Goal: Book appointment/travel/reservation

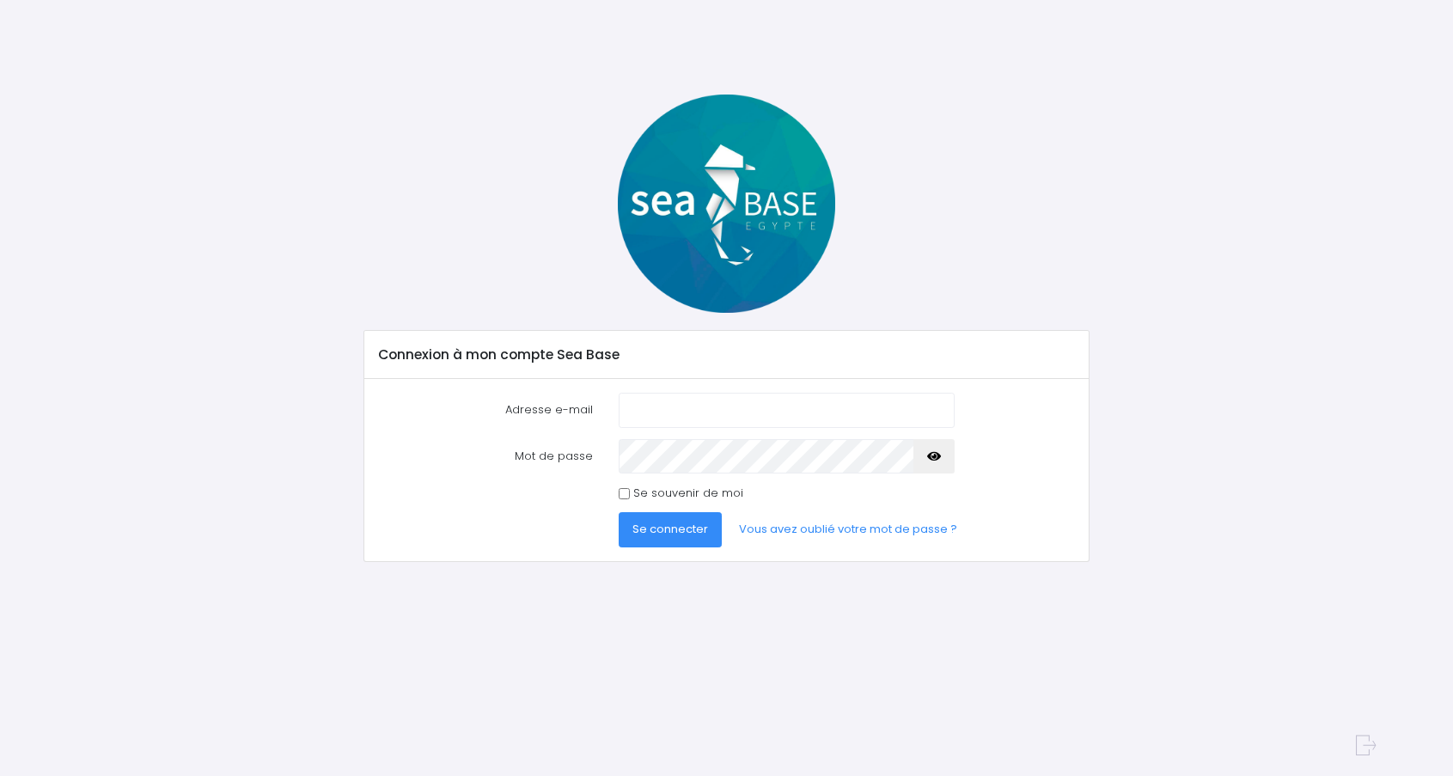
click at [637, 408] on input "Adresse e-mail" at bounding box center [786, 410] width 335 height 34
type input "marc.lebrun16@sfr.fr"
click at [658, 533] on span "Se connecter" at bounding box center [670, 529] width 76 height 16
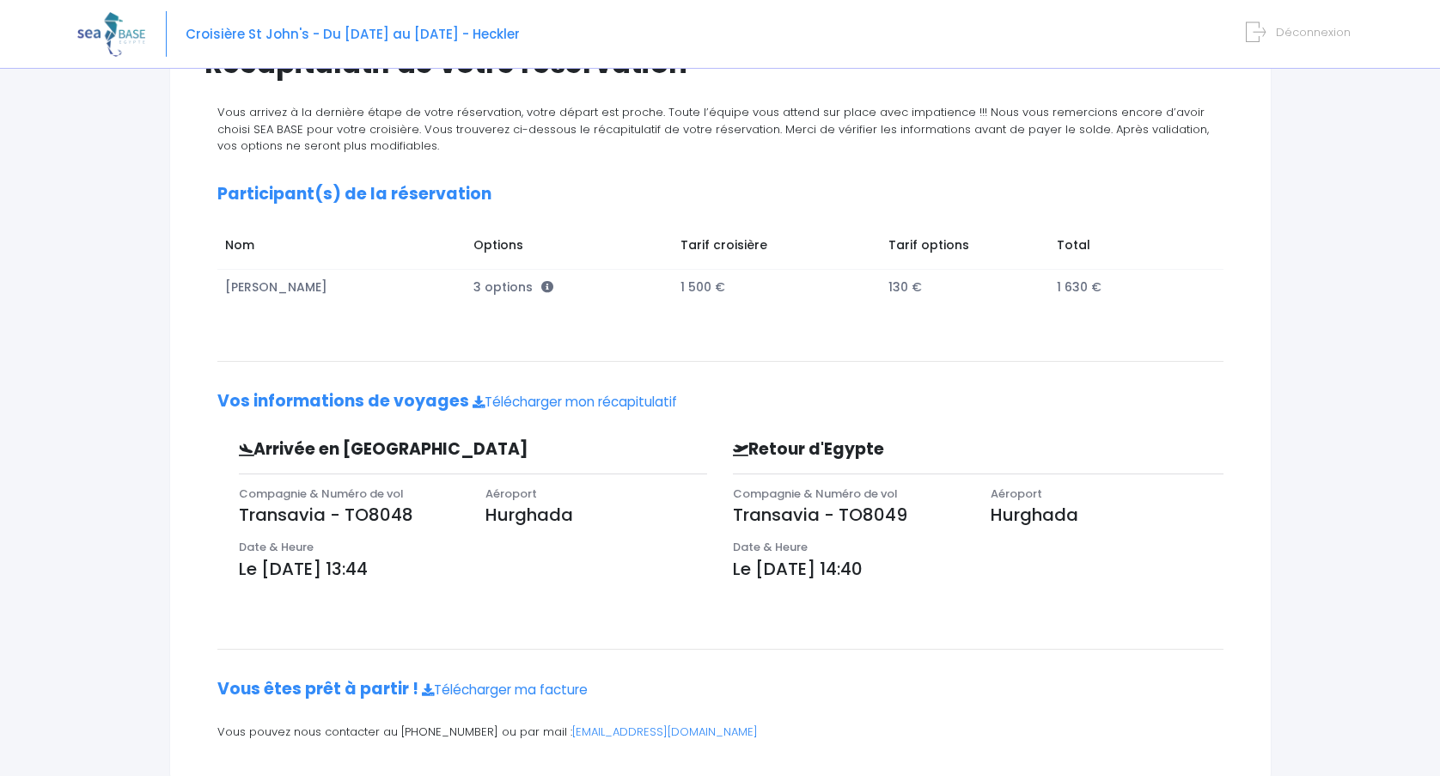
scroll to position [172, 0]
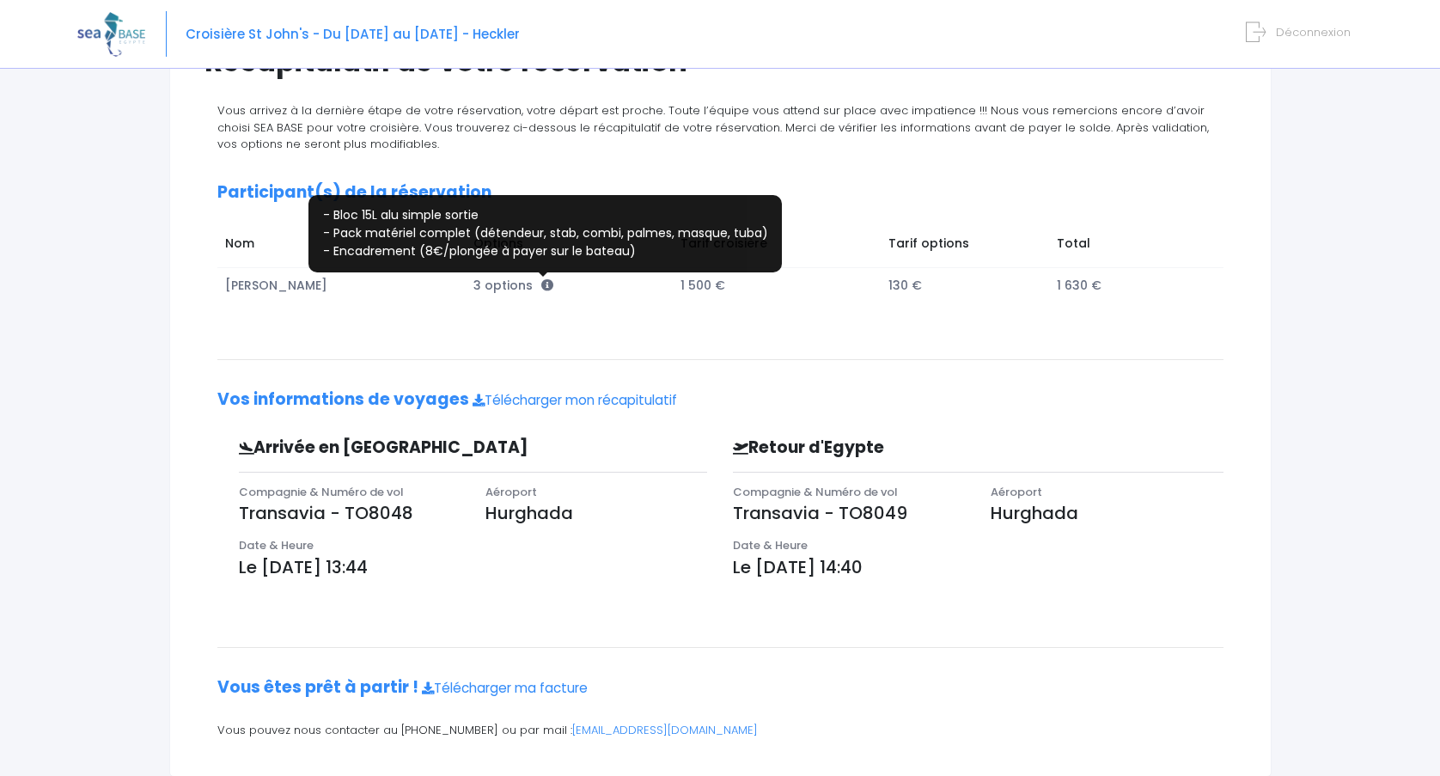
click at [546, 283] on icon at bounding box center [547, 285] width 12 height 12
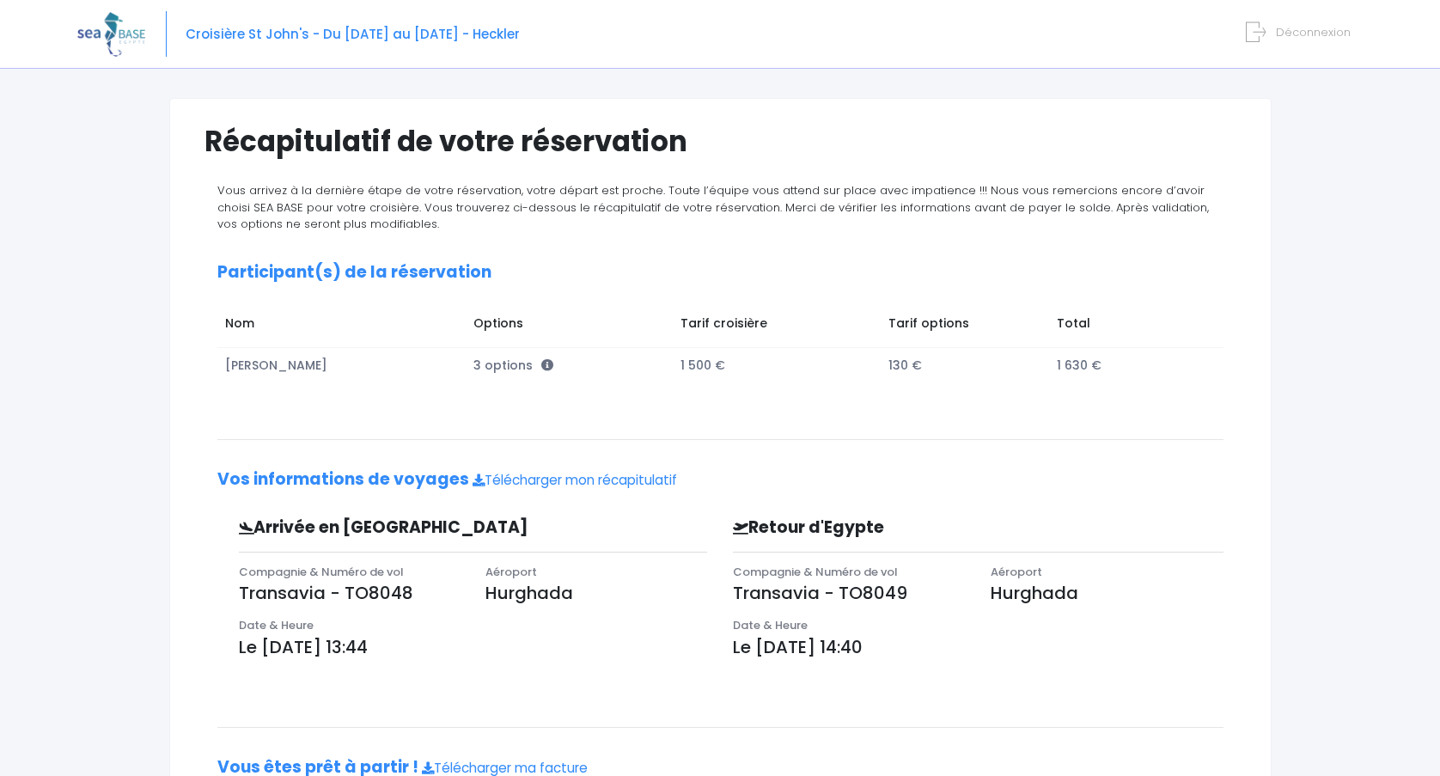
scroll to position [0, 0]
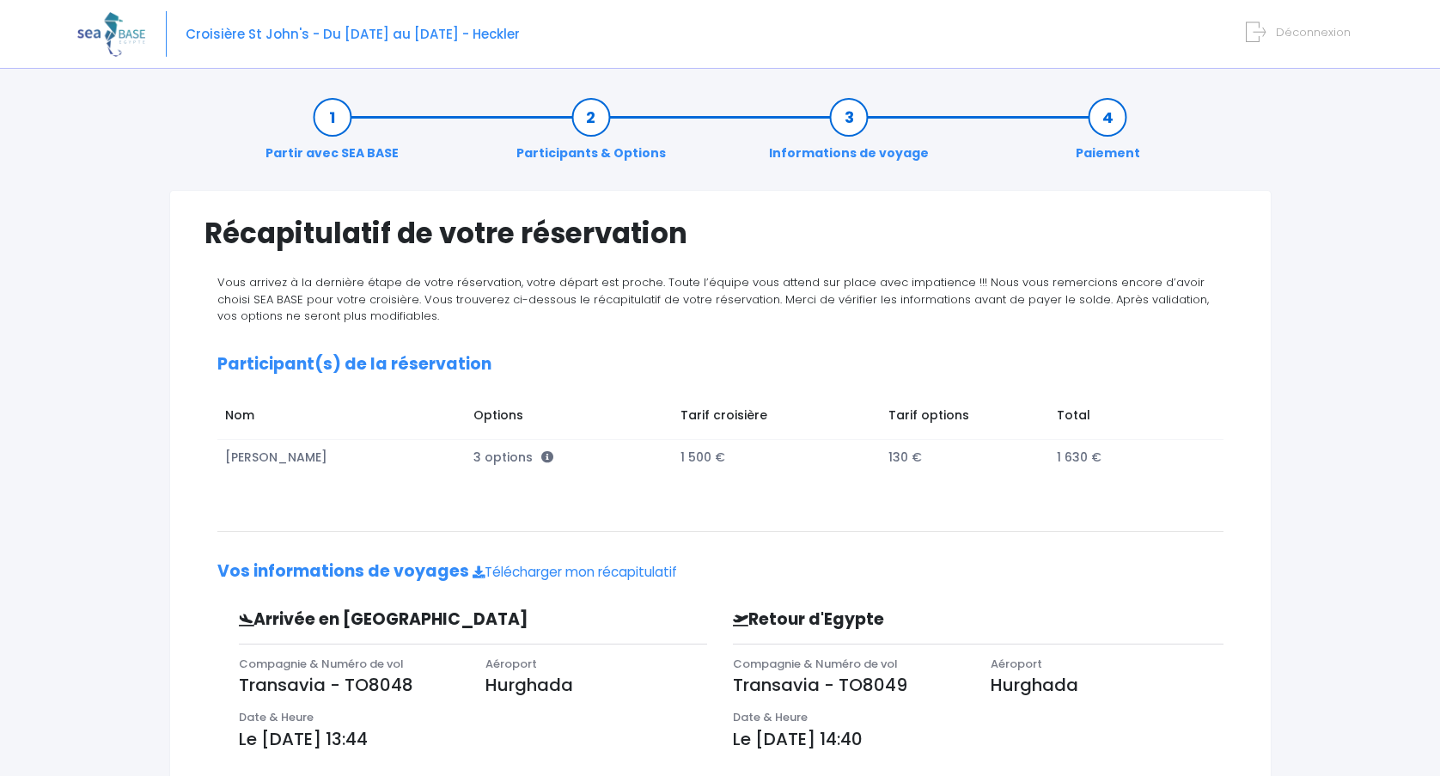
click at [592, 125] on link "Participants & Options" at bounding box center [591, 135] width 167 height 54
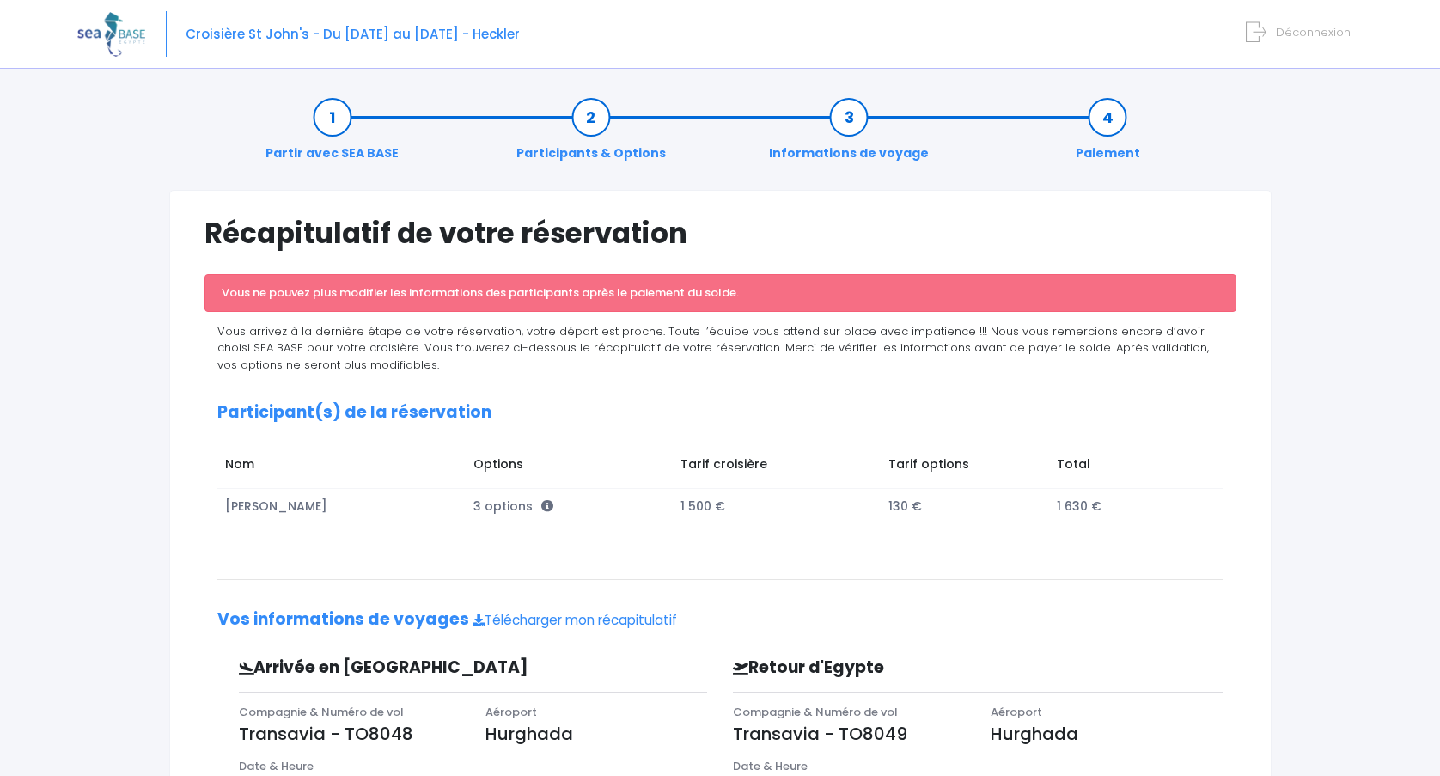
click at [833, 117] on link "Informations de voyage" at bounding box center [848, 135] width 177 height 54
click at [93, 40] on img at bounding box center [111, 34] width 68 height 44
click at [1290, 30] on span "Déconnexion" at bounding box center [1313, 32] width 75 height 16
